Goal: Task Accomplishment & Management: Use online tool/utility

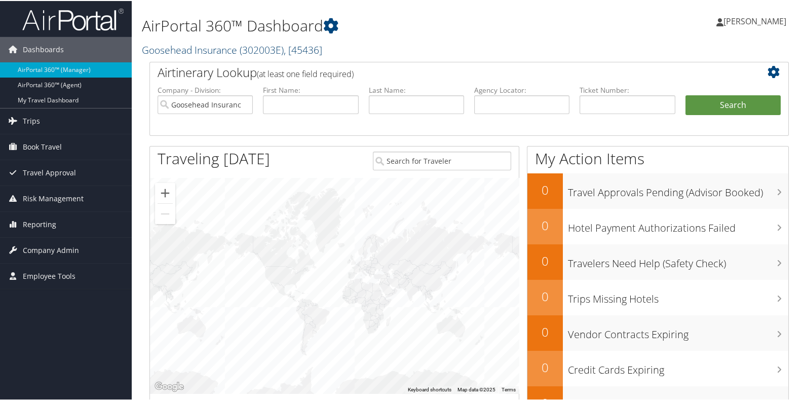
click at [322, 50] on span ", [ 45436 ]" at bounding box center [303, 49] width 39 height 14
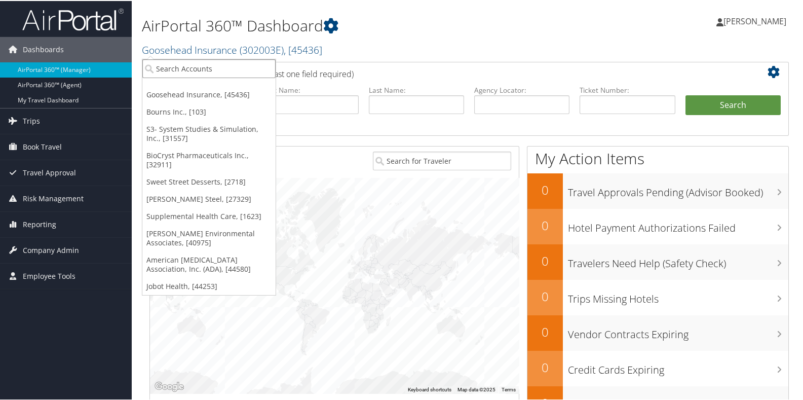
click at [171, 71] on input "search" at bounding box center [208, 67] width 133 height 19
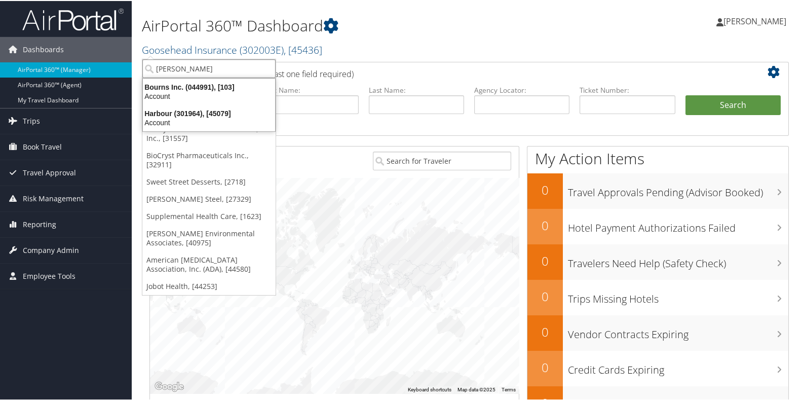
type input "bourns"
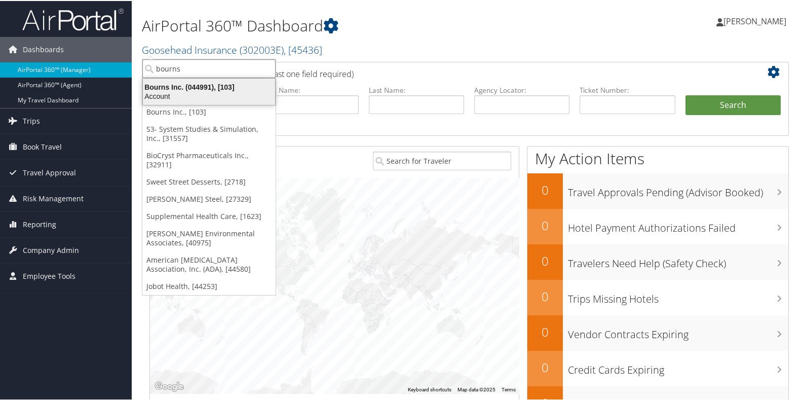
click at [173, 92] on div "Account" at bounding box center [209, 95] width 144 height 9
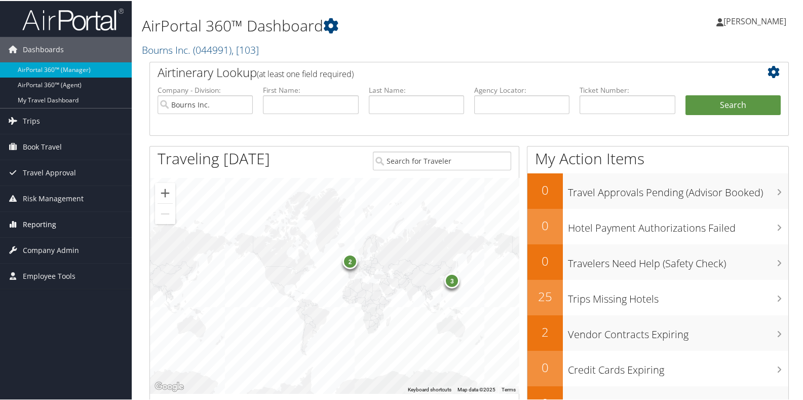
click at [46, 224] on span "Reporting" at bounding box center [39, 223] width 33 height 25
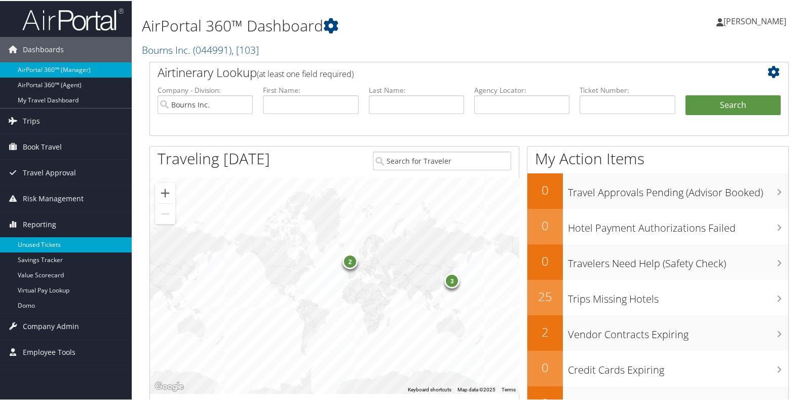
click at [49, 242] on link "Unused Tickets" at bounding box center [66, 243] width 132 height 15
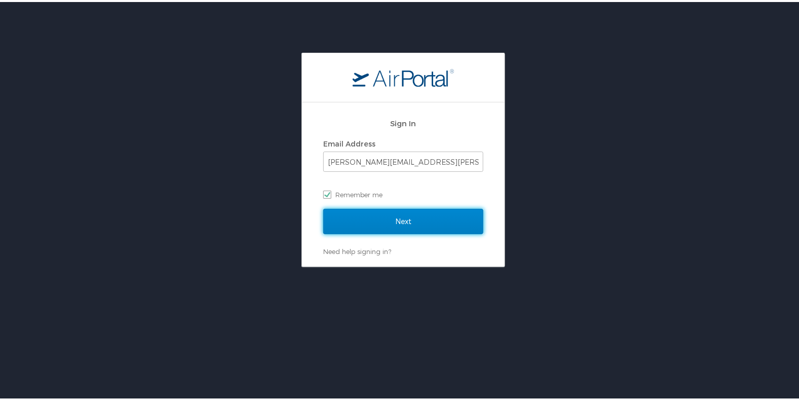
click at [424, 226] on input "Next" at bounding box center [403, 219] width 160 height 25
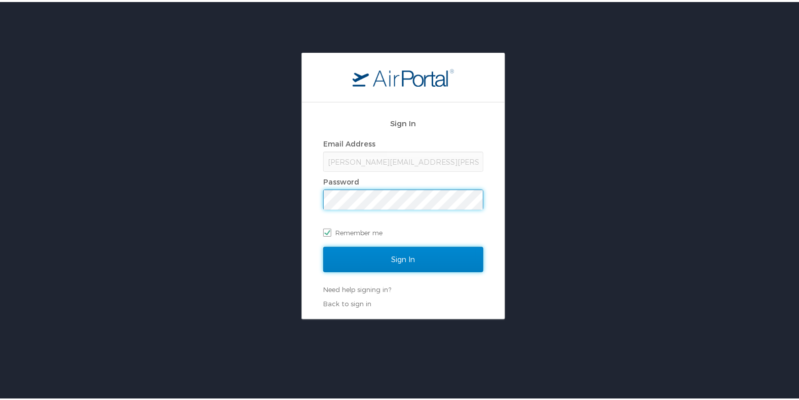
click at [358, 253] on input "Sign In" at bounding box center [403, 257] width 160 height 25
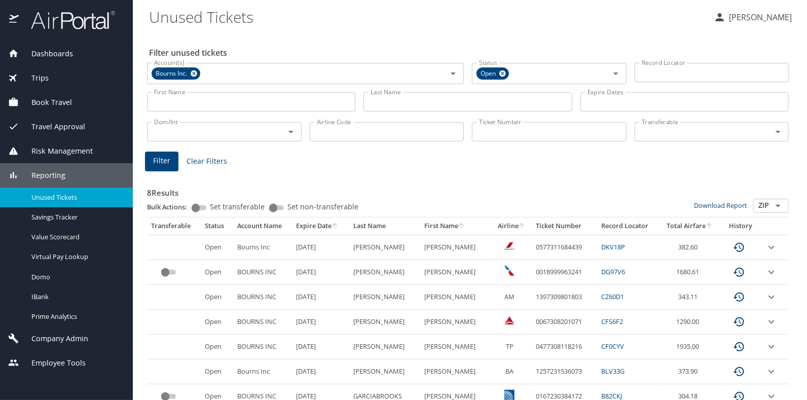
click at [406, 98] on input "Last Name" at bounding box center [467, 101] width 208 height 19
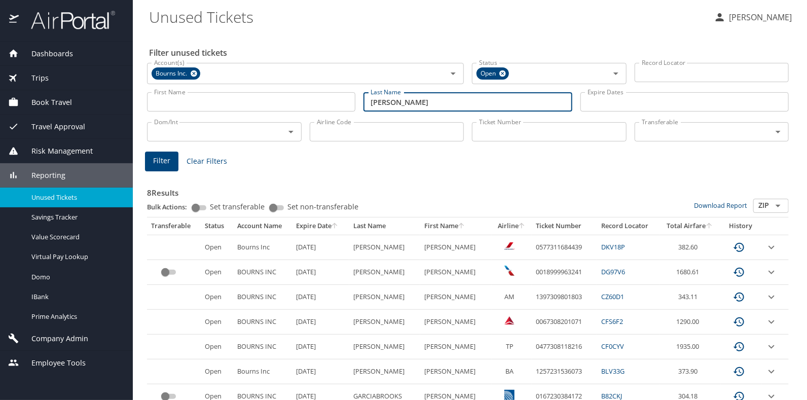
type input "[PERSON_NAME]"
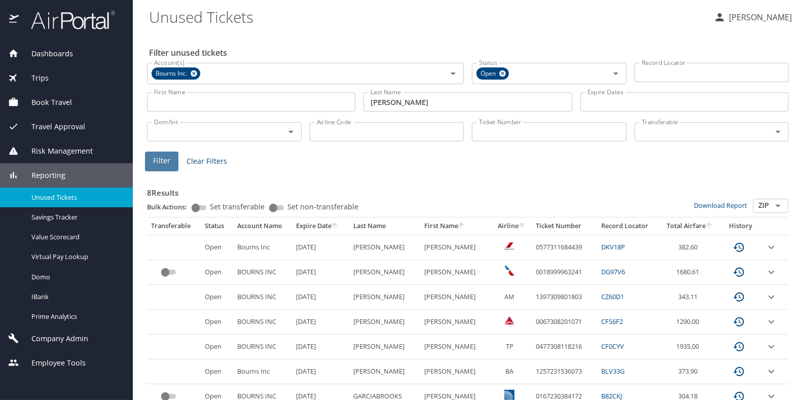
click at [166, 156] on span "Filter" at bounding box center [161, 161] width 17 height 13
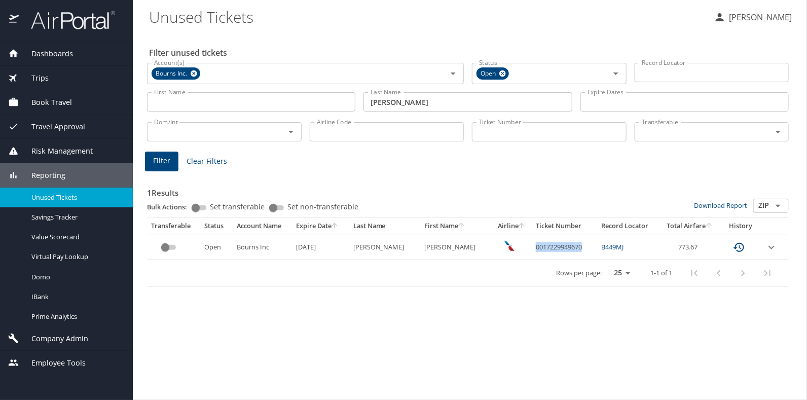
drag, startPoint x: 523, startPoint y: 247, endPoint x: 573, endPoint y: 244, distance: 50.3
click at [573, 244] on td "0017229949670" at bounding box center [564, 247] width 65 height 25
drag, startPoint x: 573, startPoint y: 244, endPoint x: 562, endPoint y: 246, distance: 11.4
copy td "0017229949670"
